Goal: Information Seeking & Learning: Understand process/instructions

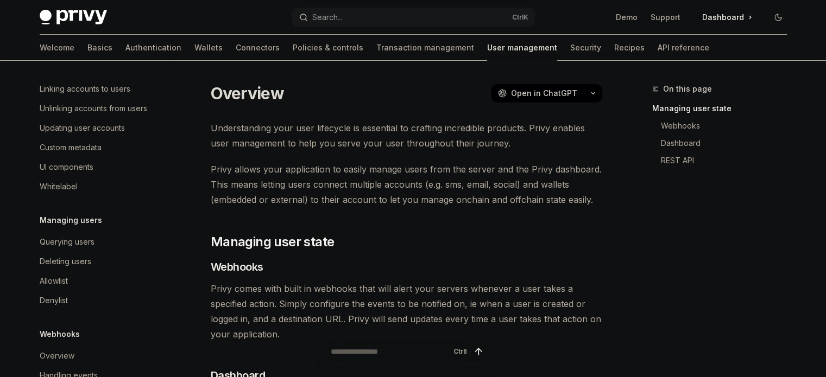
scroll to position [250, 0]
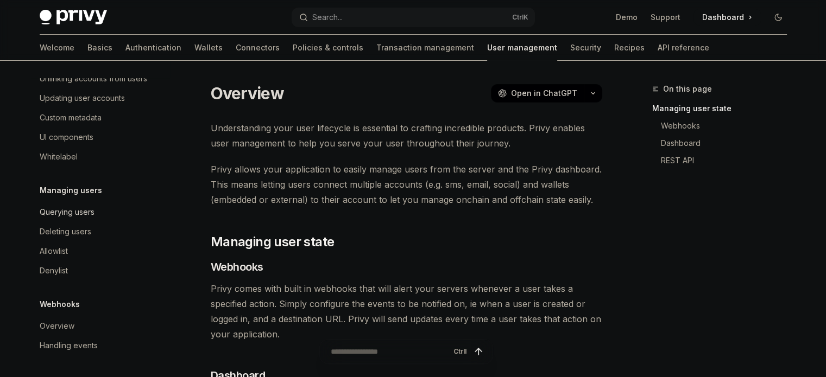
click at [72, 212] on div "Querying users" at bounding box center [67, 212] width 55 height 13
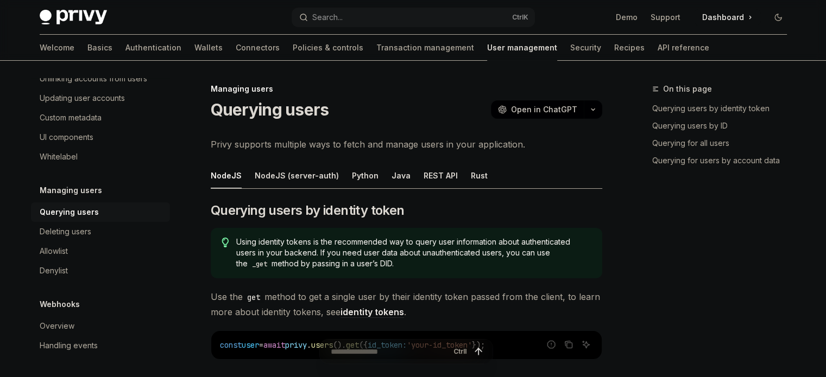
type textarea "*"
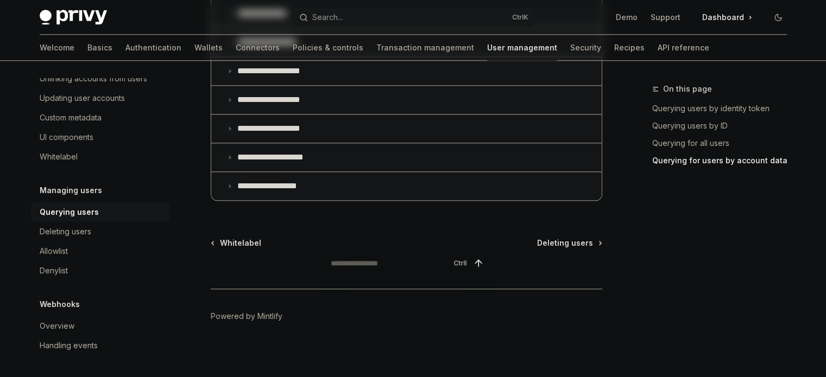
scroll to position [990, 0]
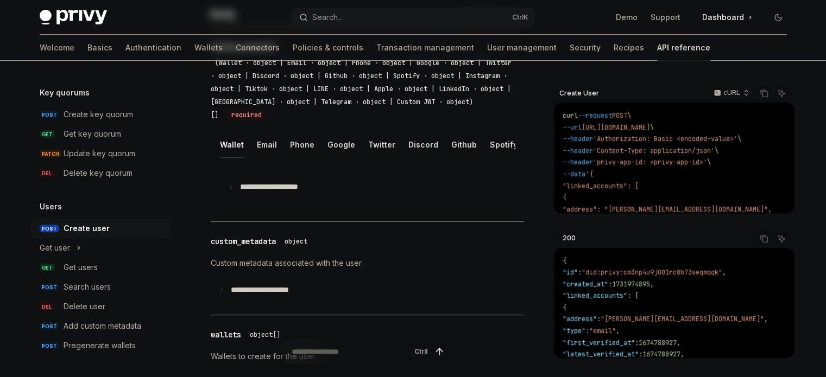
scroll to position [326, 0]
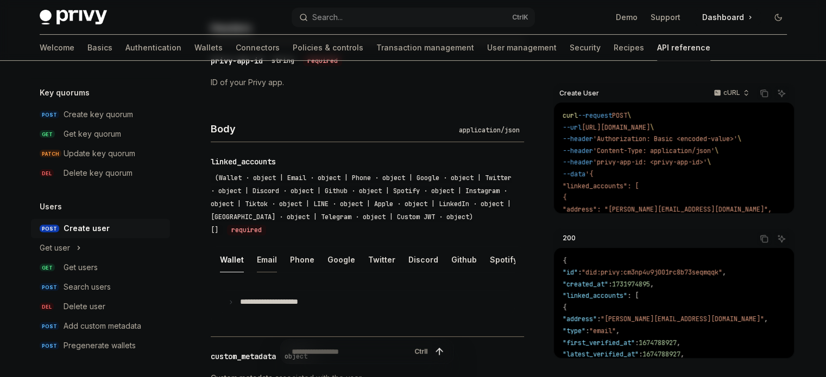
click at [270, 257] on div "Email" at bounding box center [267, 260] width 20 height 26
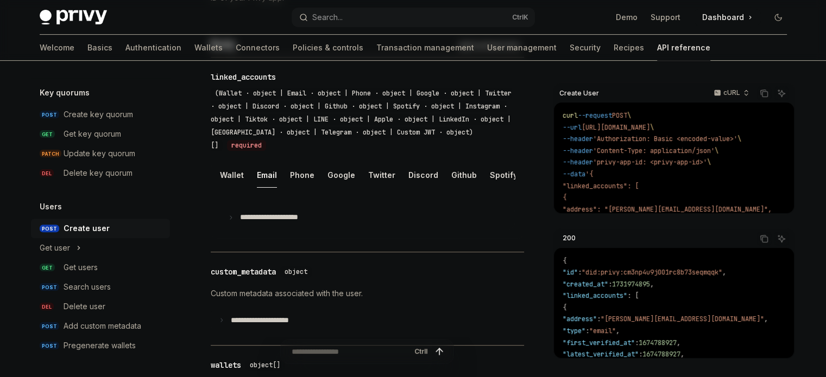
scroll to position [337, 0]
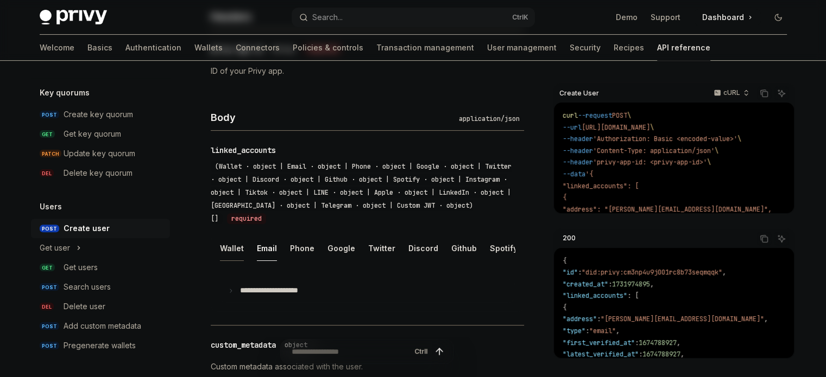
click at [241, 245] on div "Wallet" at bounding box center [232, 249] width 24 height 26
click at [257, 249] on div "Email" at bounding box center [267, 249] width 20 height 26
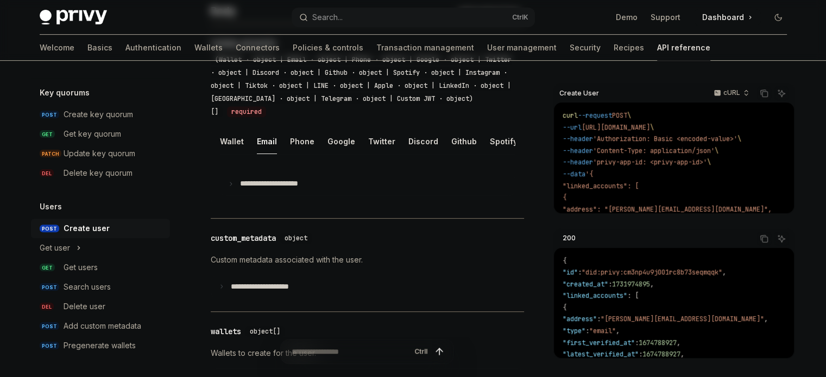
scroll to position [446, 0]
click at [285, 194] on summary "**********" at bounding box center [367, 182] width 294 height 23
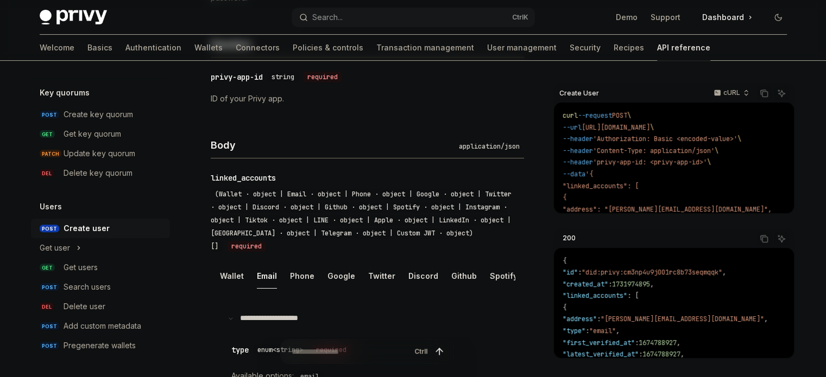
scroll to position [0, 0]
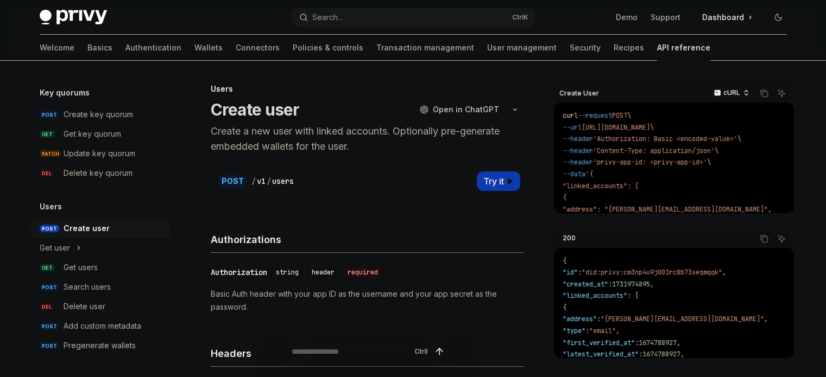
click at [741, 96] on div "cURL" at bounding box center [731, 92] width 46 height 15
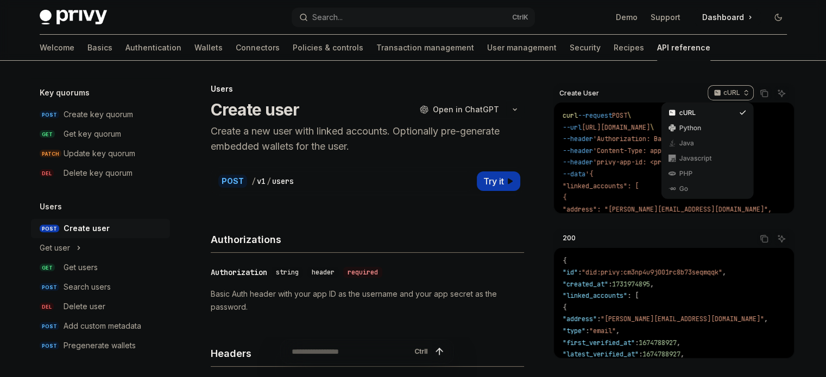
scroll to position [54, 0]
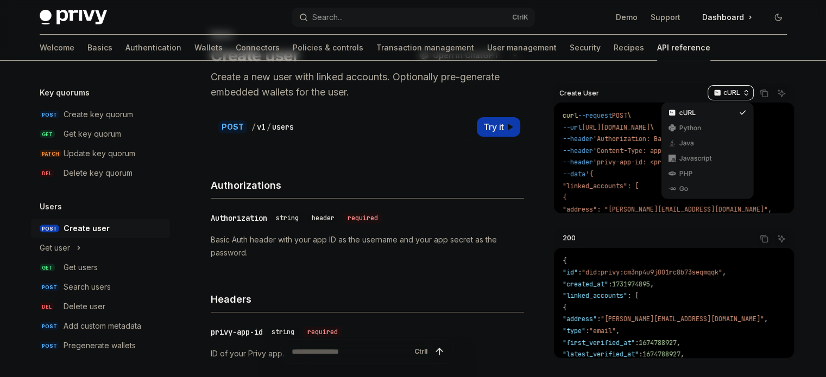
click at [737, 89] on p "cURL" at bounding box center [731, 93] width 17 height 9
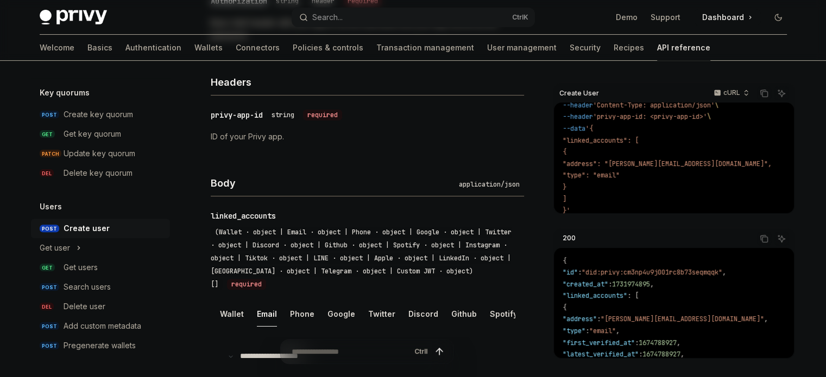
scroll to position [434, 0]
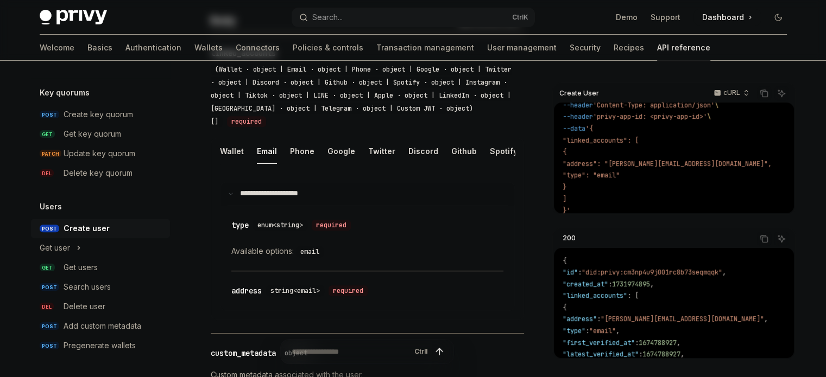
click at [302, 193] on summary "**********" at bounding box center [367, 193] width 294 height 23
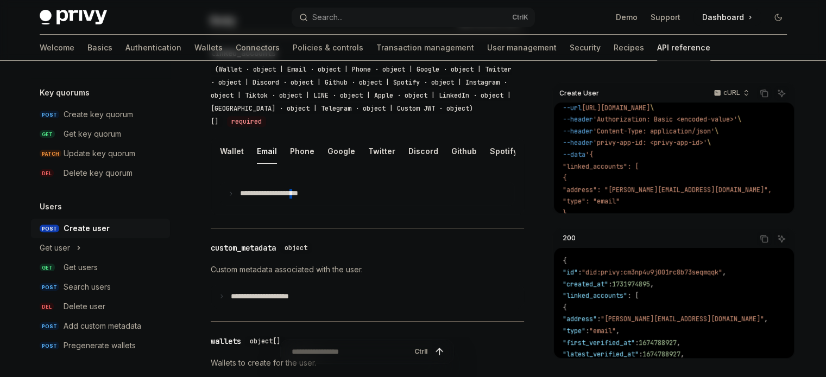
scroll to position [57, 0]
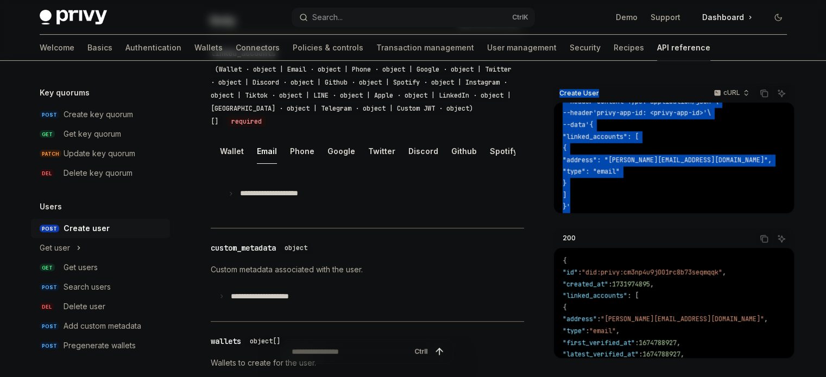
drag, startPoint x: 560, startPoint y: 93, endPoint x: 639, endPoint y: 199, distance: 132.3
click at [639, 199] on div "Create User cURL Copy Ask AI curl --request POST \ --url https://api.privy.io/v…" at bounding box center [673, 149] width 243 height 132
copy div "Create User cURL Copy Ask AI curl --request POST \ --url https://api.privy.io/v…"
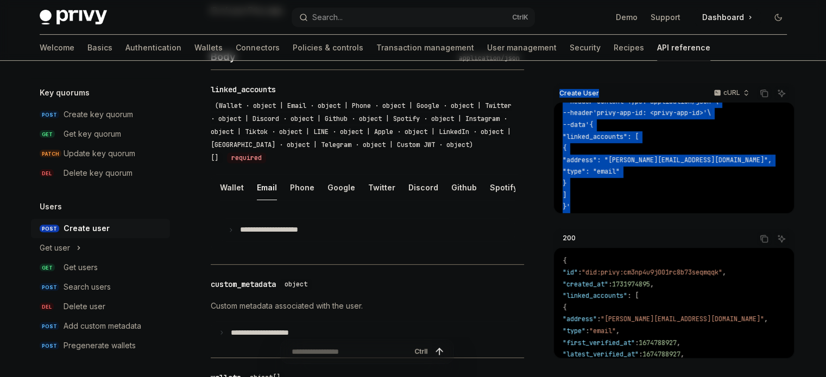
scroll to position [380, 0]
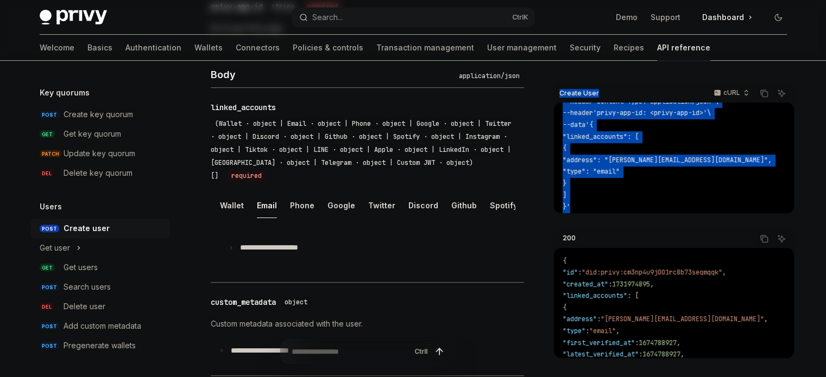
click at [671, 119] on code "curl --request POST \ --url https://api.privy.io/v1/users \ --header 'Authoriza…" at bounding box center [680, 137] width 235 height 153
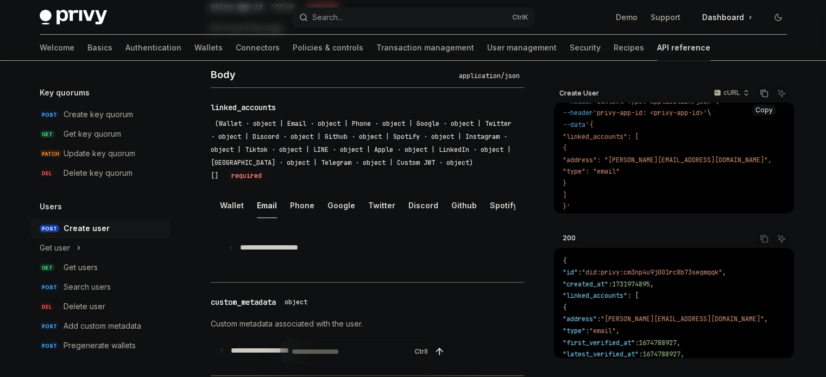
click at [765, 89] on icon "Copy the contents from the code block" at bounding box center [764, 93] width 9 height 9
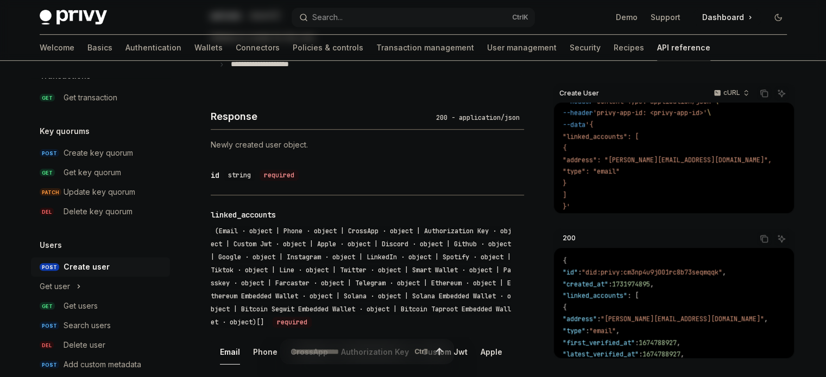
scroll to position [764, 0]
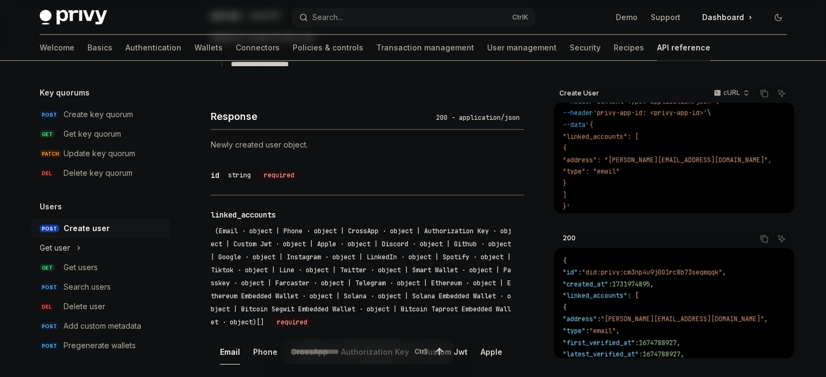
click at [79, 246] on icon "Toggle Get user section" at bounding box center [79, 248] width 4 height 13
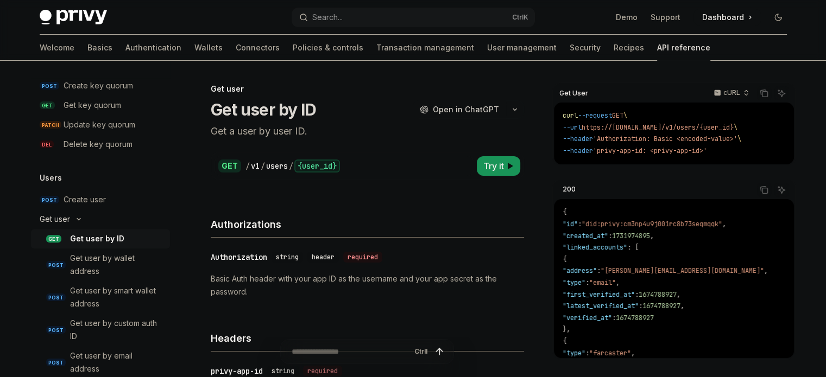
scroll to position [818, 0]
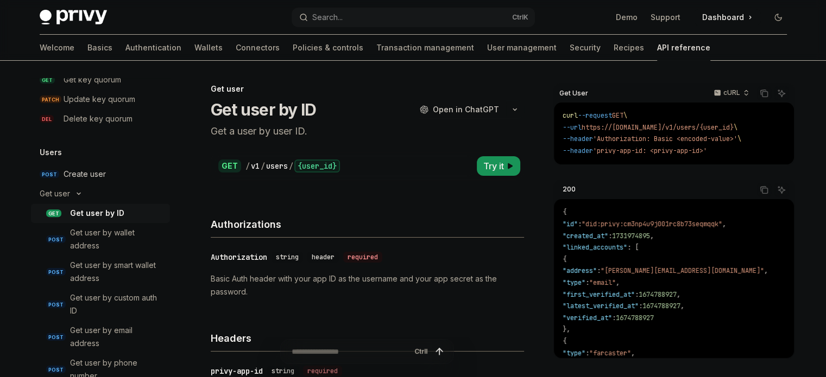
click at [89, 171] on div "Create user" at bounding box center [85, 174] width 42 height 13
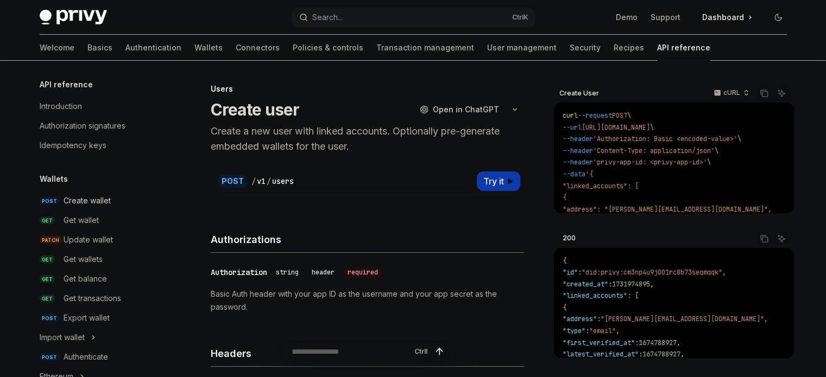
scroll to position [54, 0]
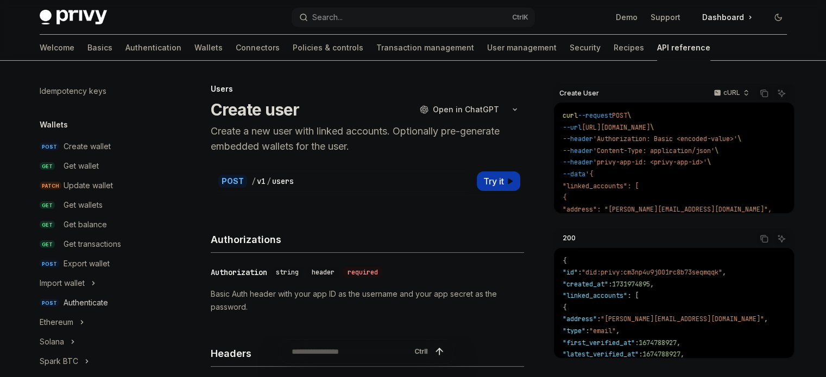
click at [83, 302] on div "Authenticate" at bounding box center [86, 302] width 45 height 13
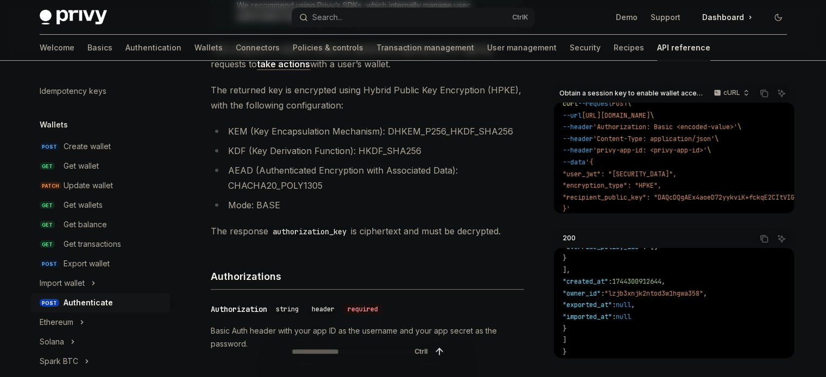
scroll to position [22, 0]
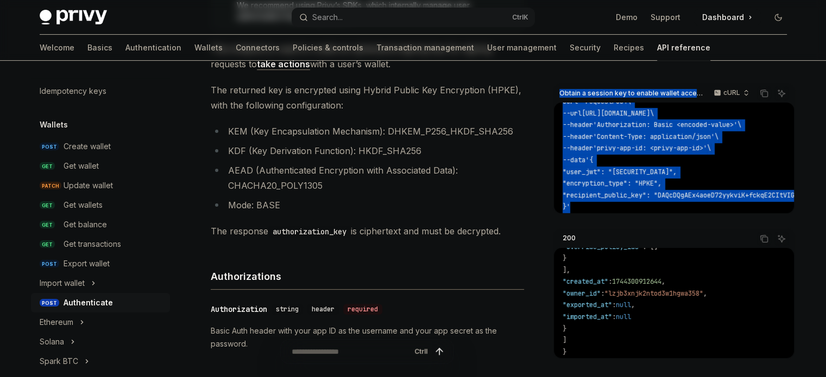
drag, startPoint x: 559, startPoint y: 95, endPoint x: 741, endPoint y: 195, distance: 207.1
click at [741, 195] on div "Obtain a session key to enable wallet access. cURL Copy Ask AI curl --request P…" at bounding box center [673, 149] width 243 height 132
copy div "Obtain a session key to enable wallet access. cURL Copy Ask AI curl --request P…"
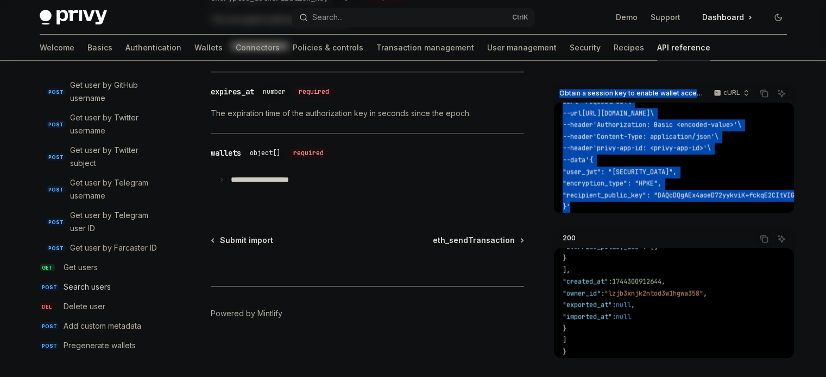
scroll to position [1175, 0]
click at [85, 349] on div "Pregenerate wallets" at bounding box center [100, 345] width 72 height 13
type textarea "*"
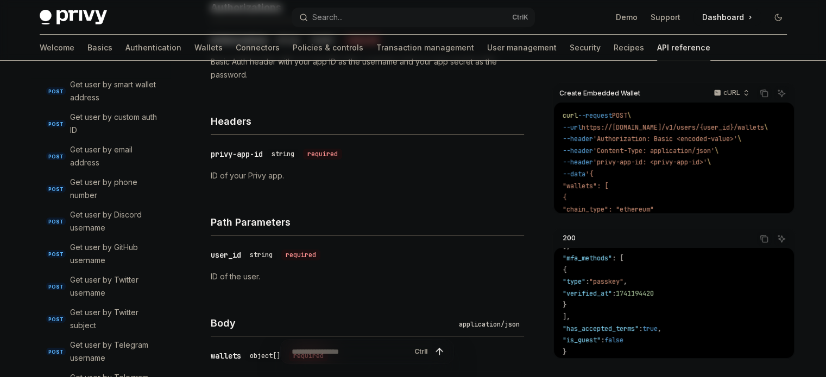
scroll to position [849, 0]
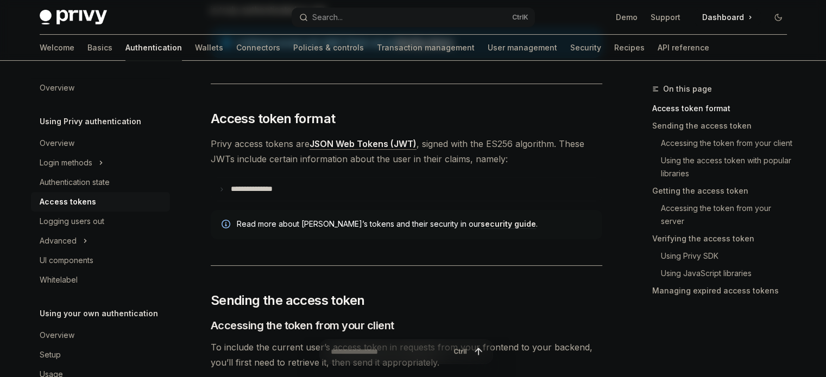
scroll to position [207, 0]
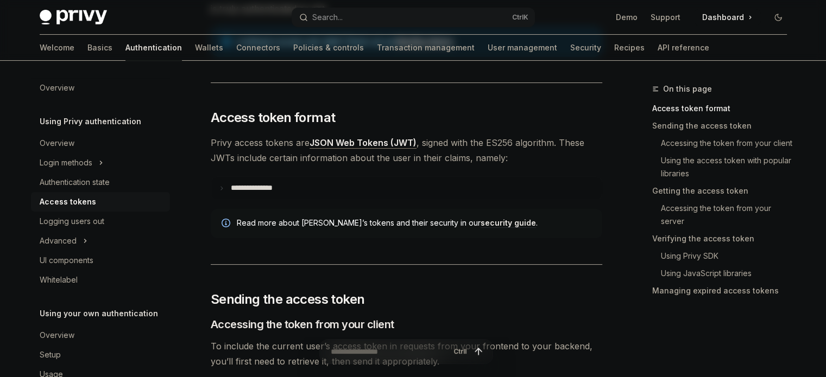
click at [247, 193] on summary "**********" at bounding box center [406, 188] width 390 height 23
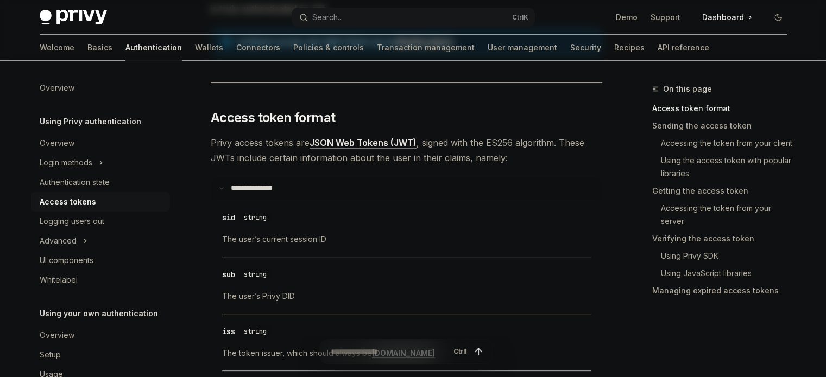
click at [247, 193] on summary "**********" at bounding box center [406, 188] width 390 height 23
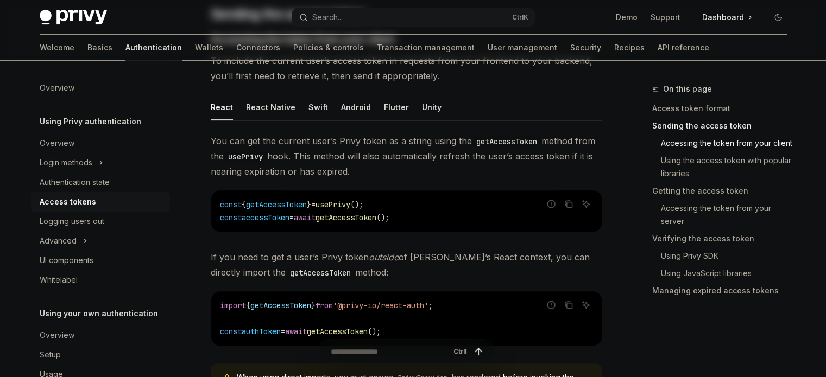
scroll to position [492, 0]
click at [308, 109] on div "Swift" at bounding box center [318, 109] width 20 height 26
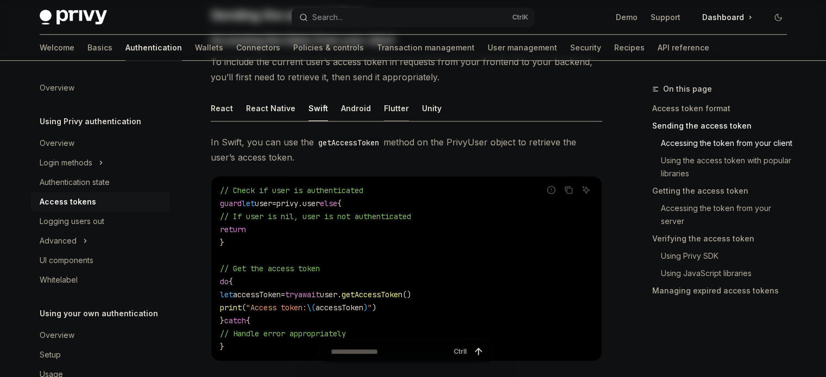
click at [389, 99] on div "Flutter" at bounding box center [396, 109] width 25 height 26
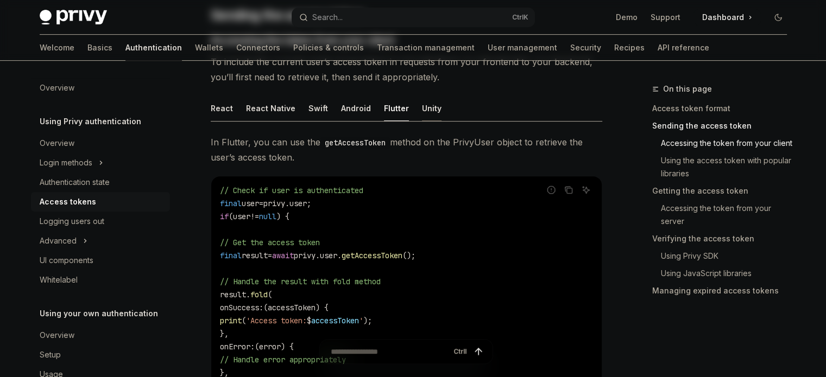
click at [423, 104] on div "Unity" at bounding box center [432, 109] width 20 height 26
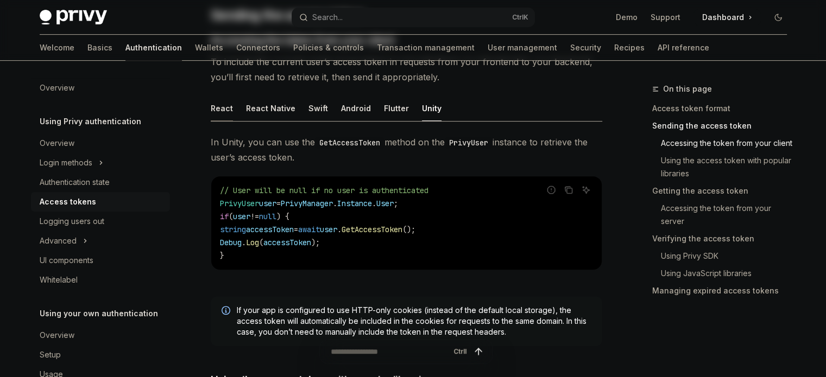
click at [221, 106] on div "React" at bounding box center [222, 109] width 22 height 26
type textarea "*"
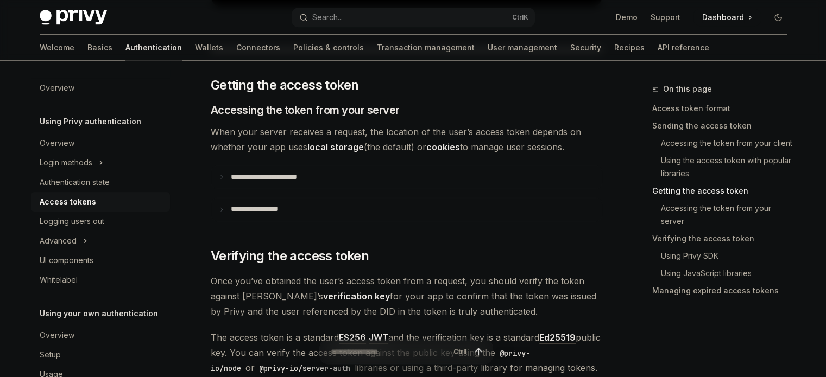
scroll to position [1373, 0]
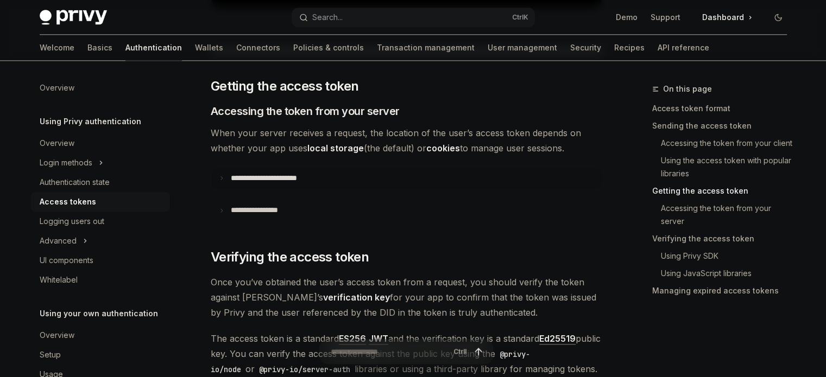
click at [256, 184] on summary "**********" at bounding box center [406, 178] width 390 height 23
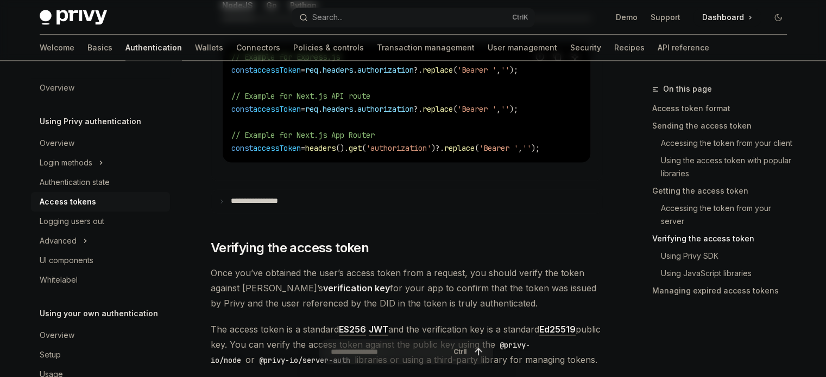
scroll to position [1647, 0]
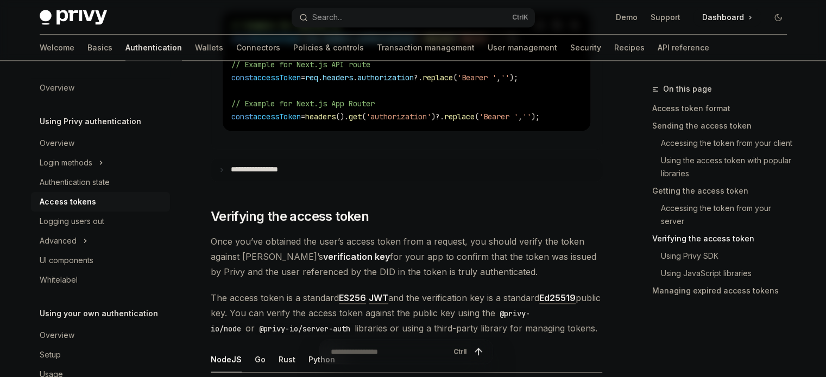
click at [249, 170] on p "**********" at bounding box center [265, 170] width 68 height 10
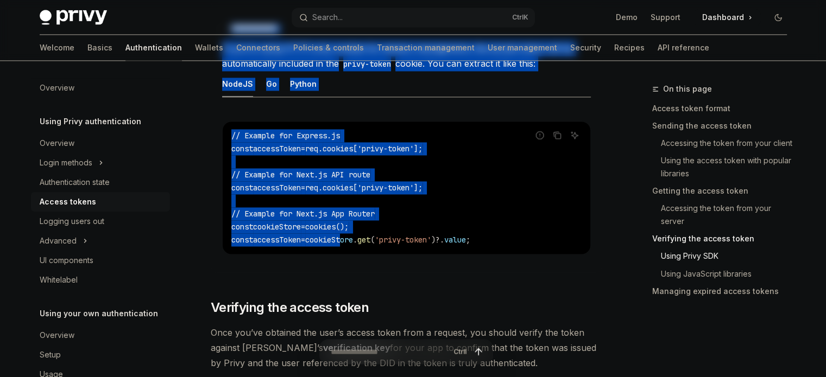
scroll to position [1791, 0]
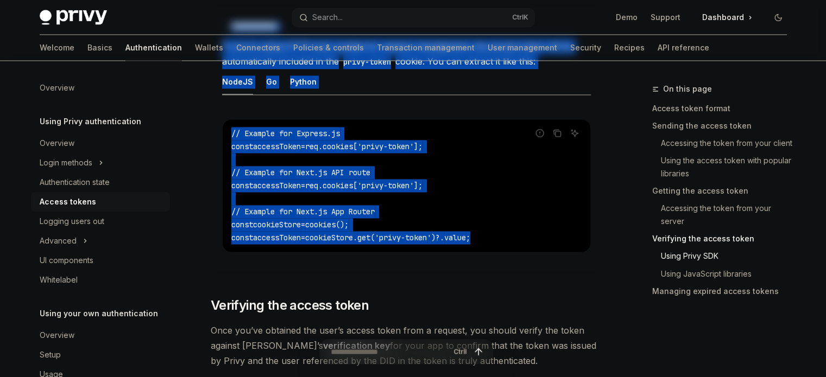
drag, startPoint x: 211, startPoint y: 98, endPoint x: 506, endPoint y: 249, distance: 332.0
click at [506, 249] on div "**********" at bounding box center [407, 135] width 392 height 3579
copy div "**********"
